Goal: Check status: Check status

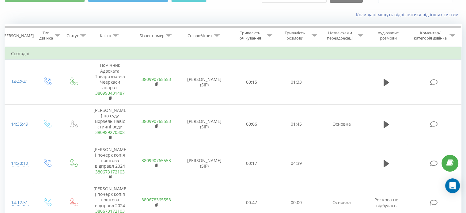
scroll to position [31, 0]
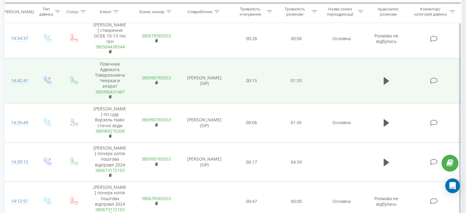
scroll to position [123, 0]
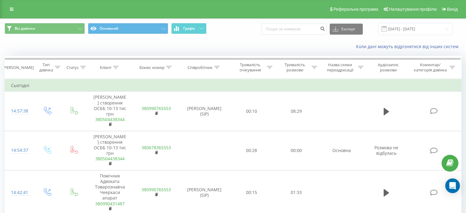
drag, startPoint x: 244, startPoint y: 38, endPoint x: 229, endPoint y: 33, distance: 16.2
